Goal: Complete application form

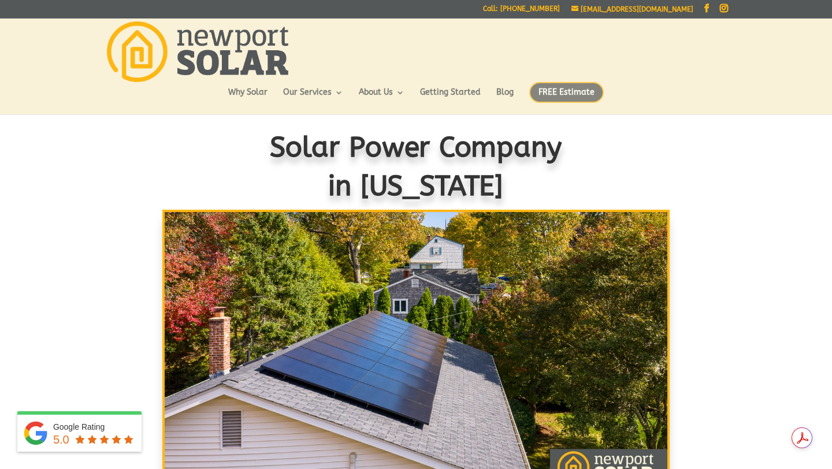
click at [563, 96] on span "FREE Estimate" at bounding box center [566, 92] width 75 height 21
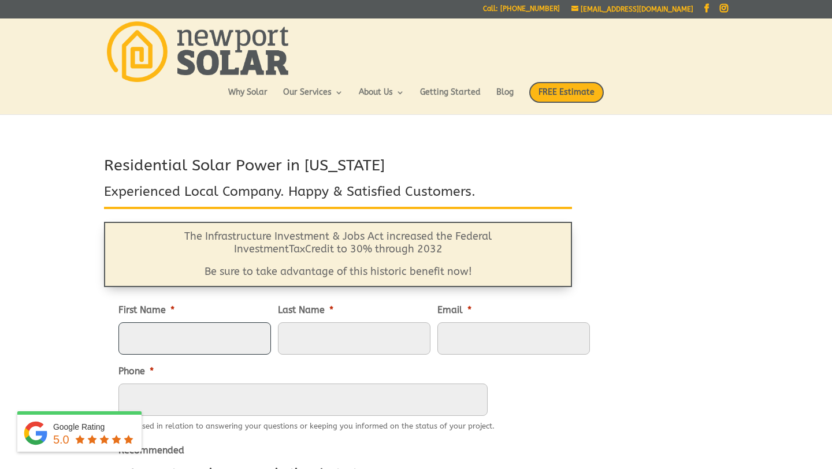
click at [198, 338] on input "First Name *" at bounding box center [194, 338] width 153 height 32
type input "[PERSON_NAME]"
type input "[EMAIL_ADDRESS][DOMAIN_NAME]"
type input "9148434093"
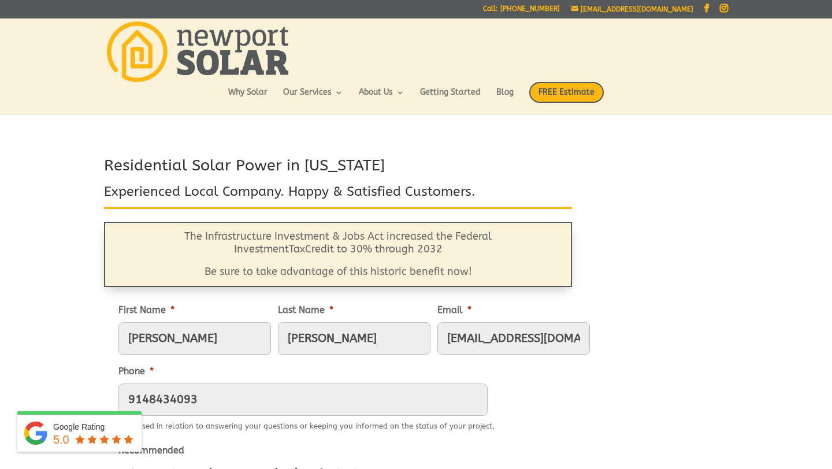
type input "[STREET_ADDRESS]"
type input "[GEOGRAPHIC_DATA]"
select select "[US_STATE]"
type input "02118"
type input "[PHONE_NUMBER]"
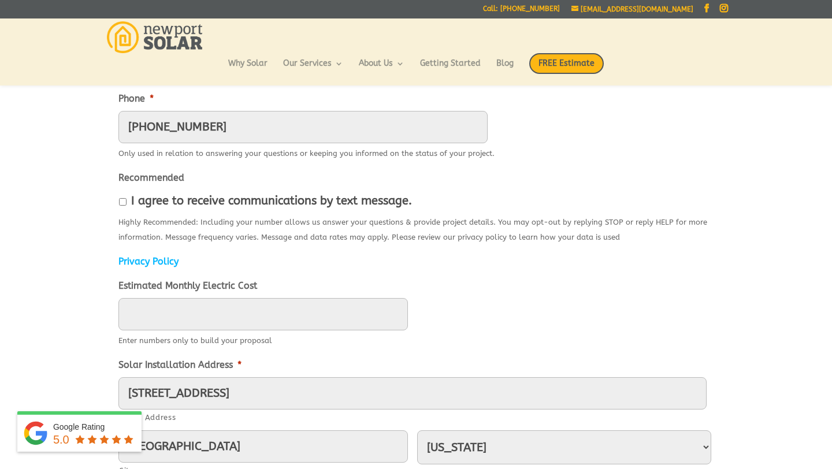
scroll to position [245, 0]
click at [123, 205] on input "I agree to receive communications by text message." at bounding box center [123, 201] width 8 height 8
checkbox input "true"
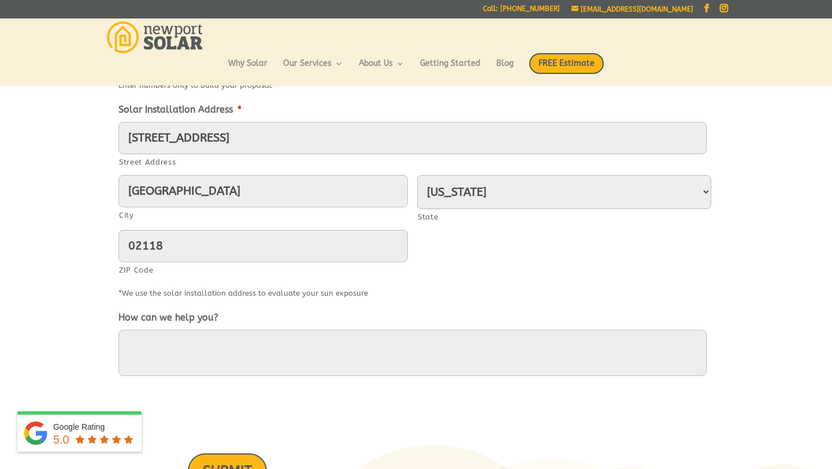
scroll to position [500, 0]
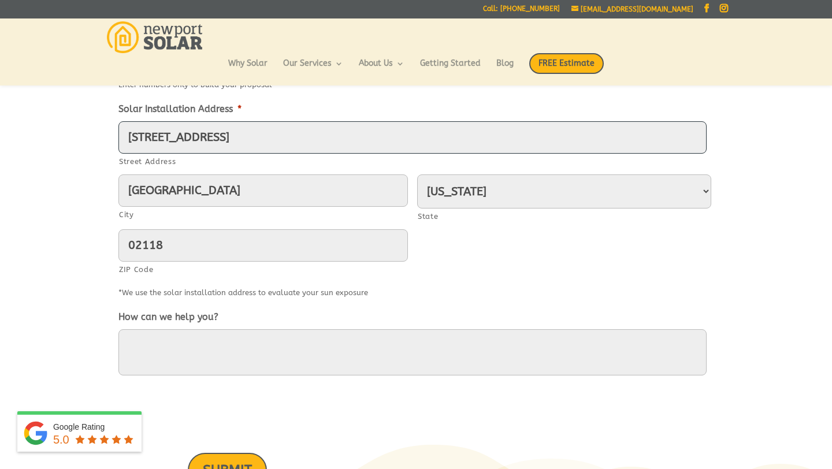
click at [289, 140] on input "[STREET_ADDRESS]" at bounding box center [412, 137] width 588 height 32
type input "[STREET_ADDRESS][PERSON_NAME]"
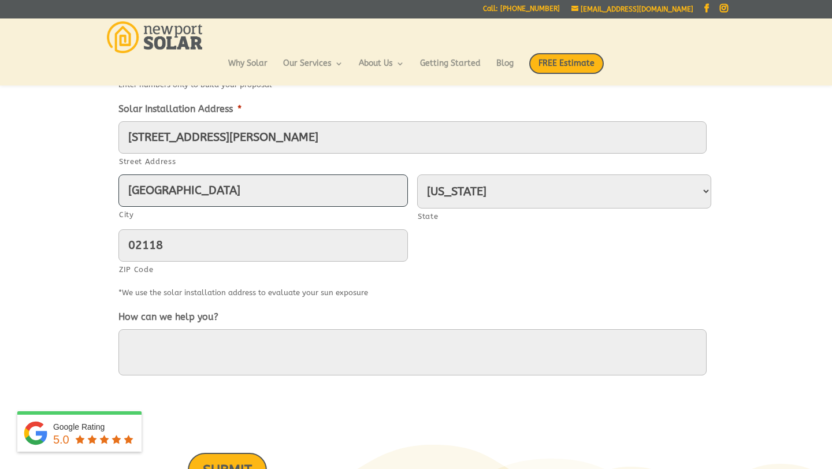
click at [244, 196] on input "[GEOGRAPHIC_DATA]" at bounding box center [262, 191] width 289 height 32
type input "Charlestown"
click at [440, 203] on select "[US_STATE] [US_STATE] [US_STATE] [US_STATE] [US_STATE] [US_STATE] [US_STATE] [U…" at bounding box center [564, 192] width 294 height 34
select select "[US_STATE]"
click at [417, 175] on select "[US_STATE] [US_STATE] [US_STATE] [US_STATE] [US_STATE] [US_STATE] [US_STATE] [U…" at bounding box center [564, 192] width 294 height 34
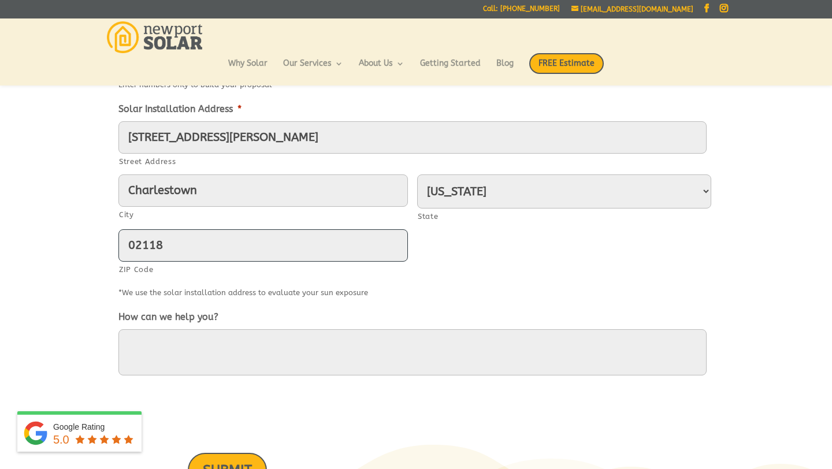
click at [140, 256] on input "02118" at bounding box center [262, 245] width 289 height 32
type input "02813"
type input "[PHONE_NUMBER]"
type input "02813"
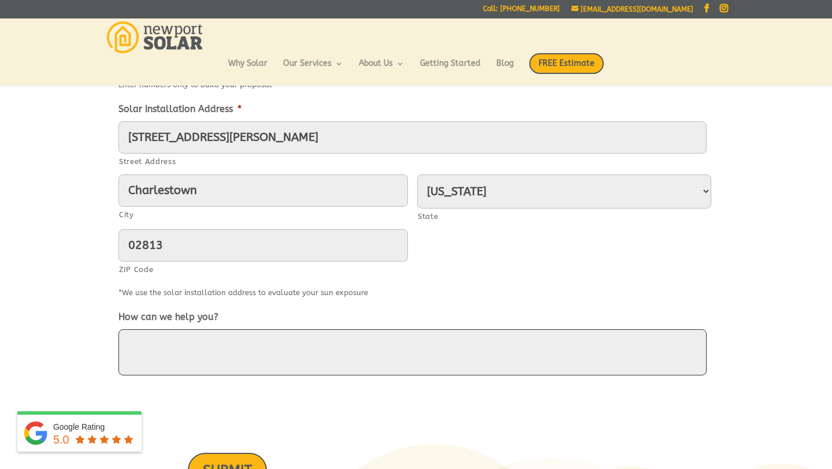
click at [172, 353] on textarea "How can we help you?" at bounding box center [412, 352] width 588 height 46
